Goal: Task Accomplishment & Management: Use online tool/utility

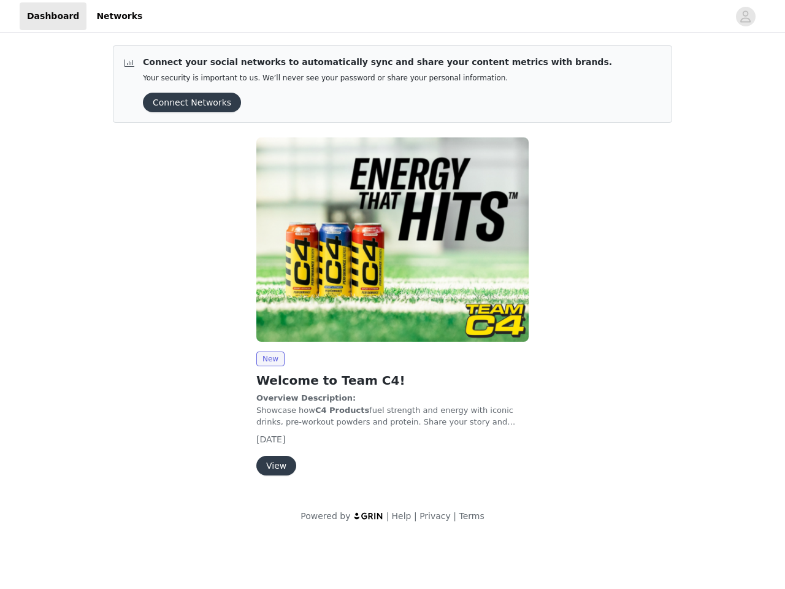
click at [392, 269] on img at bounding box center [392, 239] width 272 height 204
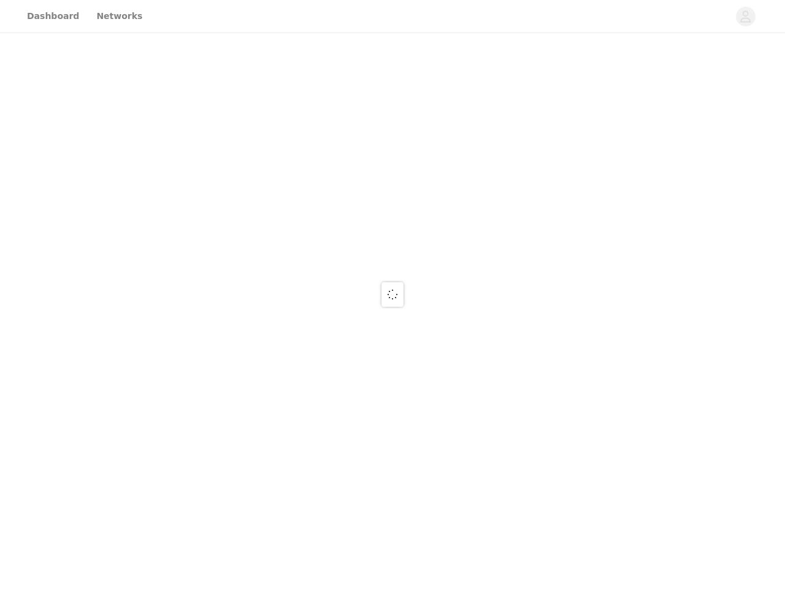
click at [188, 102] on div at bounding box center [392, 294] width 785 height 589
click at [392, 239] on div at bounding box center [392, 294] width 785 height 589
click at [270, 359] on div at bounding box center [392, 294] width 785 height 589
click at [275, 465] on div at bounding box center [392, 294] width 785 height 589
